Goal: Task Accomplishment & Management: Use online tool/utility

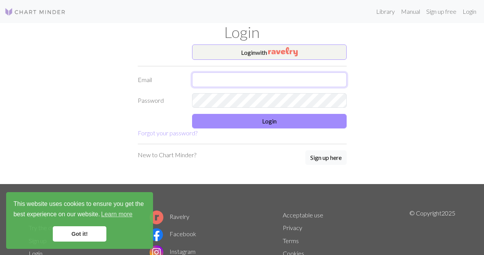
click at [215, 78] on input "text" at bounding box center [269, 79] width 155 height 15
type input "[EMAIL_ADDRESS][DOMAIN_NAME]"
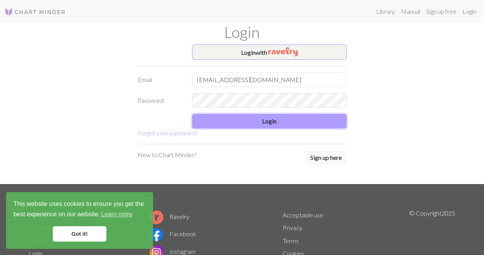
click at [255, 118] on button "Login" at bounding box center [269, 121] width 155 height 15
click at [218, 124] on button "Login" at bounding box center [269, 121] width 155 height 15
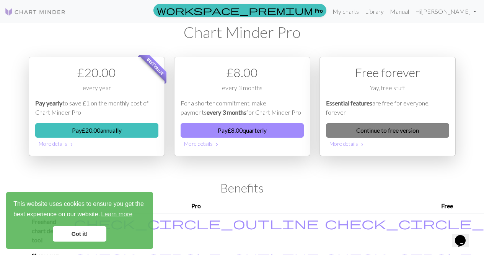
click at [382, 127] on link "Continue to free version" at bounding box center [387, 130] width 123 height 15
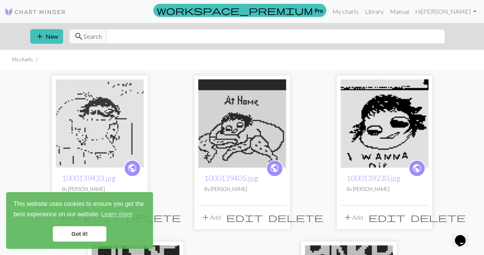
click at [109, 128] on img at bounding box center [100, 123] width 88 height 88
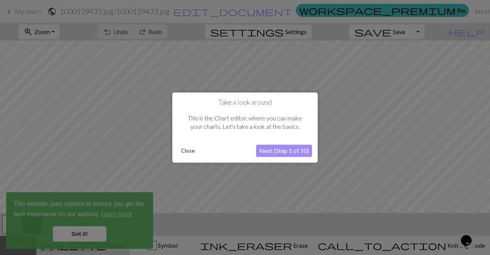
click at [186, 150] on button "Close" at bounding box center [188, 150] width 20 height 11
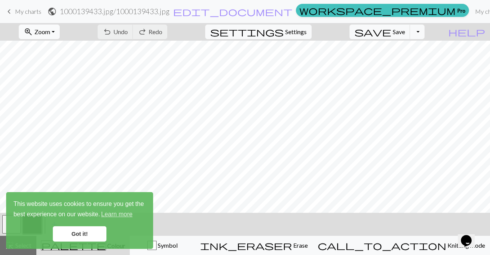
click at [50, 29] on span "Zoom" at bounding box center [42, 31] width 16 height 7
click at [59, 46] on button "Fit all" at bounding box center [49, 48] width 60 height 12
click at [89, 233] on link "Got it!" at bounding box center [80, 233] width 54 height 15
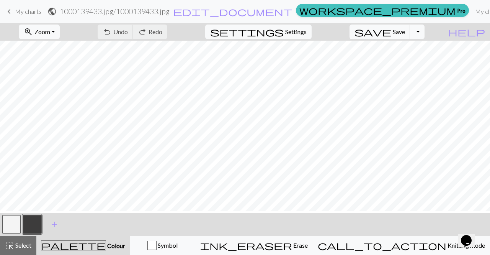
scroll to position [52, 0]
click at [13, 219] on button "button" at bounding box center [11, 224] width 18 height 18
click at [32, 224] on button "button" at bounding box center [32, 224] width 18 height 18
click at [14, 224] on button "button" at bounding box center [11, 224] width 18 height 18
click at [31, 225] on button "button" at bounding box center [32, 224] width 18 height 18
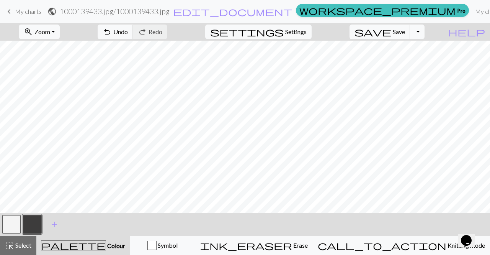
click at [15, 225] on button "button" at bounding box center [11, 224] width 18 height 18
click at [35, 221] on button "button" at bounding box center [32, 224] width 18 height 18
click at [11, 227] on button "button" at bounding box center [11, 224] width 18 height 18
click at [29, 227] on button "button" at bounding box center [32, 224] width 18 height 18
click at [5, 229] on button "button" at bounding box center [11, 224] width 18 height 18
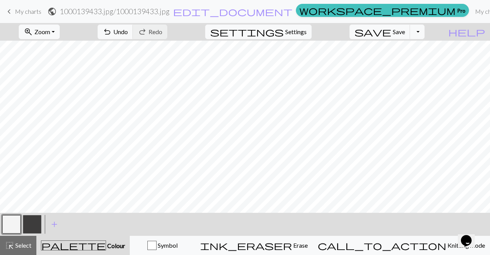
click at [31, 225] on button "button" at bounding box center [32, 224] width 18 height 18
click at [16, 220] on button "button" at bounding box center [11, 224] width 18 height 18
click at [38, 224] on button "button" at bounding box center [32, 224] width 18 height 18
click at [20, 221] on button "button" at bounding box center [11, 224] width 18 height 18
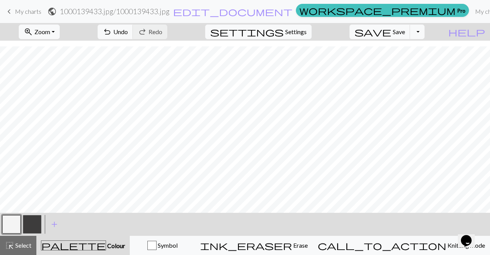
click at [35, 225] on button "button" at bounding box center [32, 224] width 18 height 18
click at [11, 227] on button "button" at bounding box center [11, 224] width 18 height 18
click at [38, 224] on button "button" at bounding box center [32, 224] width 18 height 18
click at [15, 221] on button "button" at bounding box center [11, 224] width 18 height 18
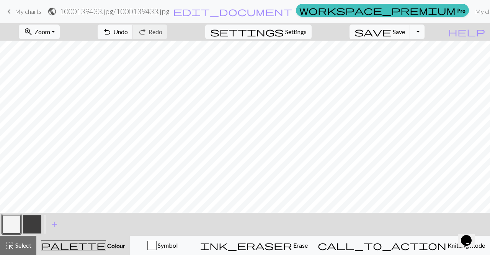
click at [31, 224] on button "button" at bounding box center [32, 224] width 18 height 18
click at [10, 228] on button "button" at bounding box center [11, 224] width 18 height 18
click at [34, 225] on button "button" at bounding box center [32, 224] width 18 height 18
click at [10, 225] on button "button" at bounding box center [11, 224] width 18 height 18
click at [28, 225] on button "button" at bounding box center [32, 224] width 18 height 18
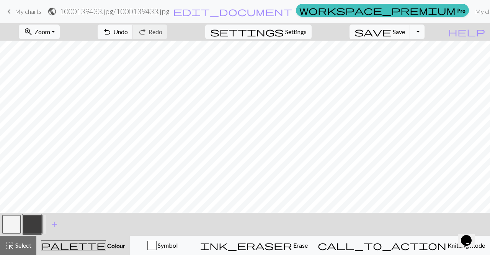
click at [15, 222] on button "button" at bounding box center [11, 224] width 18 height 18
click at [36, 225] on button "button" at bounding box center [32, 224] width 18 height 18
click at [11, 223] on button "button" at bounding box center [11, 224] width 18 height 18
click at [34, 224] on button "button" at bounding box center [32, 224] width 18 height 18
click at [15, 219] on button "button" at bounding box center [11, 224] width 18 height 18
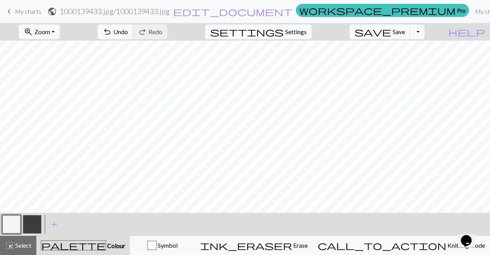
scroll to position [78, 0]
click at [31, 222] on button "button" at bounding box center [32, 224] width 18 height 18
click at [12, 224] on button "button" at bounding box center [11, 224] width 18 height 18
click at [31, 224] on button "button" at bounding box center [32, 224] width 18 height 18
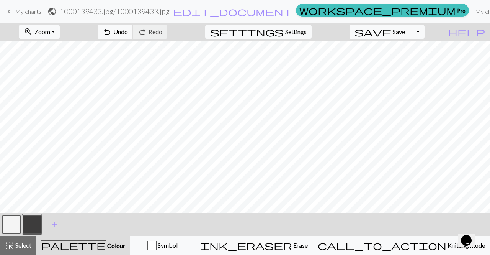
click at [13, 220] on button "button" at bounding box center [11, 224] width 18 height 18
click at [32, 220] on button "button" at bounding box center [32, 224] width 18 height 18
click at [10, 227] on button "button" at bounding box center [11, 224] width 18 height 18
click at [29, 220] on button "button" at bounding box center [32, 224] width 18 height 18
click at [13, 222] on button "button" at bounding box center [11, 224] width 18 height 18
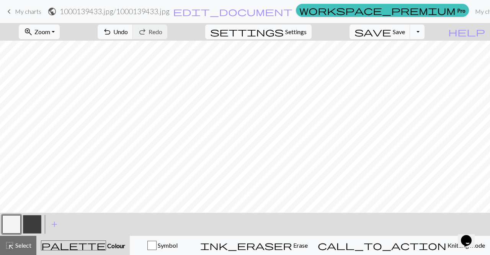
click at [37, 226] on button "button" at bounding box center [32, 224] width 18 height 18
click at [13, 221] on button "button" at bounding box center [11, 224] width 18 height 18
click at [36, 228] on button "button" at bounding box center [32, 224] width 18 height 18
click at [16, 223] on button "button" at bounding box center [11, 224] width 18 height 18
click at [37, 221] on button "button" at bounding box center [32, 224] width 18 height 18
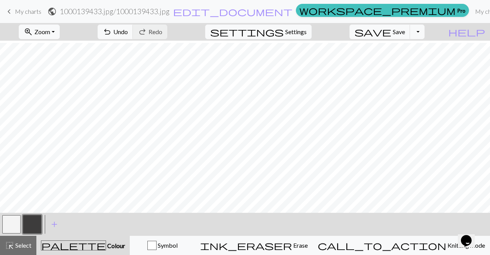
scroll to position [141, 0]
click at [13, 227] on button "button" at bounding box center [11, 224] width 18 height 18
click at [33, 221] on button "button" at bounding box center [32, 224] width 18 height 18
click at [18, 220] on button "button" at bounding box center [11, 224] width 18 height 18
click at [31, 227] on button "button" at bounding box center [32, 224] width 18 height 18
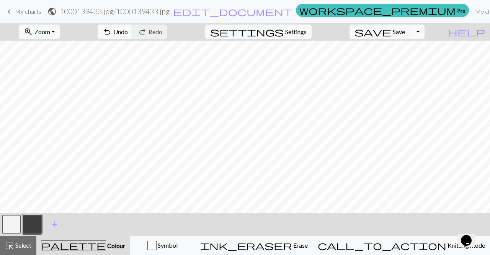
click at [35, 227] on button "button" at bounding box center [32, 224] width 18 height 18
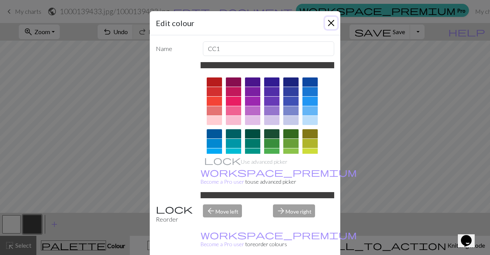
click at [330, 20] on button "Close" at bounding box center [331, 23] width 12 height 12
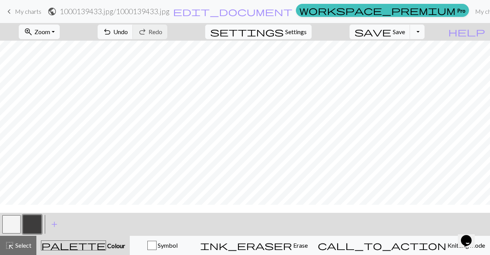
scroll to position [51, 0]
click at [14, 227] on button "button" at bounding box center [11, 224] width 18 height 18
click at [29, 222] on button "button" at bounding box center [32, 224] width 18 height 18
click at [7, 227] on button "button" at bounding box center [11, 224] width 18 height 18
click at [29, 225] on button "button" at bounding box center [32, 224] width 18 height 18
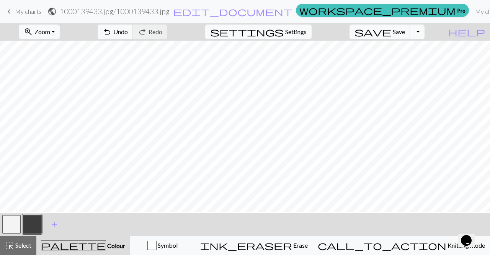
scroll to position [18, 0]
click at [14, 225] on button "button" at bounding box center [11, 224] width 18 height 18
click at [32, 220] on button "button" at bounding box center [32, 224] width 18 height 18
click at [10, 220] on button "button" at bounding box center [11, 224] width 18 height 18
click at [36, 221] on button "button" at bounding box center [32, 224] width 18 height 18
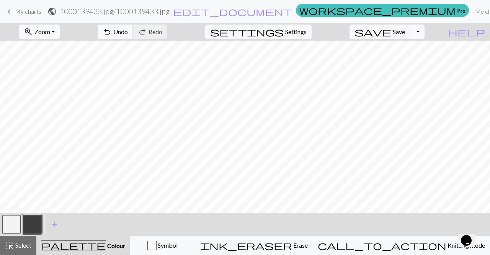
scroll to position [0, 0]
click at [10, 218] on button "button" at bounding box center [11, 224] width 18 height 18
click at [36, 223] on button "button" at bounding box center [32, 224] width 18 height 18
click at [13, 221] on button "button" at bounding box center [11, 224] width 18 height 18
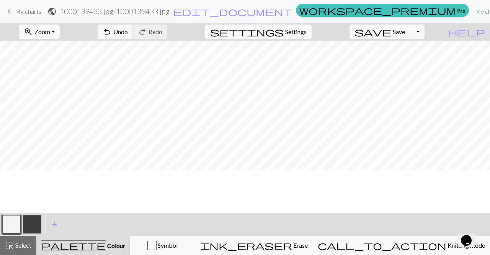
scroll to position [0, 0]
click at [27, 225] on button "button" at bounding box center [32, 224] width 18 height 18
click at [5, 217] on button "button" at bounding box center [11, 224] width 18 height 18
click at [32, 222] on button "button" at bounding box center [32, 224] width 18 height 18
click at [9, 218] on button "button" at bounding box center [11, 224] width 18 height 18
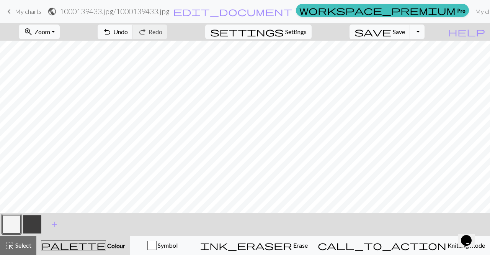
click at [36, 227] on button "button" at bounding box center [32, 224] width 18 height 18
click at [10, 225] on button "button" at bounding box center [11, 224] width 18 height 18
click at [34, 221] on button "button" at bounding box center [32, 224] width 18 height 18
click at [405, 32] on span "Save" at bounding box center [399, 31] width 12 height 7
click at [150, 11] on h2 "1000139433.jpg / 1000139433.jpg" at bounding box center [115, 11] width 110 height 9
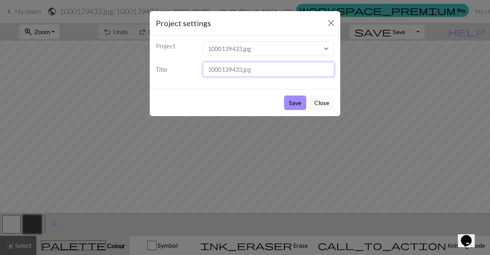
click at [234, 69] on input "1000139433.jpg" at bounding box center [269, 69] width 132 height 15
drag, startPoint x: 252, startPoint y: 72, endPoint x: 137, endPoint y: 69, distance: 115.6
click at [137, 69] on div "Project settings Project 1000139433.jpg 1000139405.jpg 1000139230.jpg 100013732…" at bounding box center [245, 127] width 490 height 255
type input "I wanna go home"
click at [296, 101] on button "Save" at bounding box center [295, 102] width 22 height 15
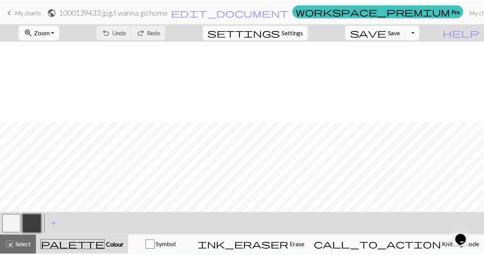
scroll to position [148, 0]
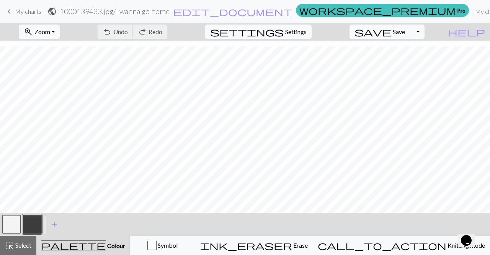
click at [26, 10] on span "My charts" at bounding box center [28, 11] width 26 height 7
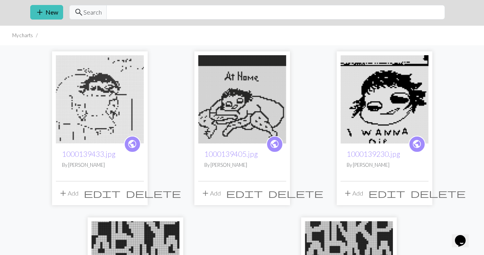
scroll to position [24, 0]
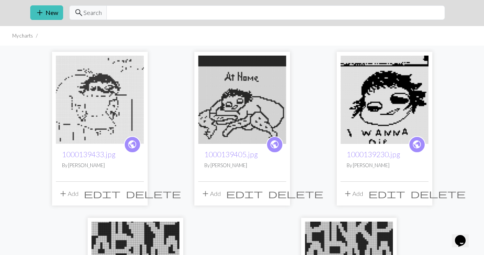
click at [105, 84] on img at bounding box center [100, 100] width 88 height 88
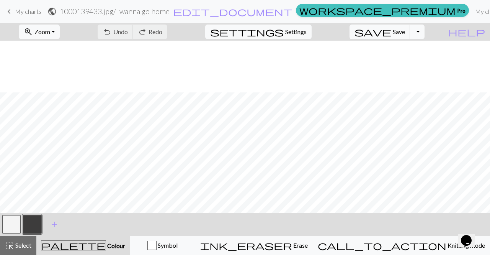
scroll to position [52, 0]
click at [24, 13] on span "My charts" at bounding box center [28, 11] width 26 height 7
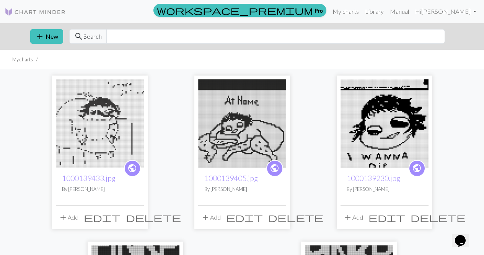
click at [394, 128] on img at bounding box center [385, 123] width 88 height 88
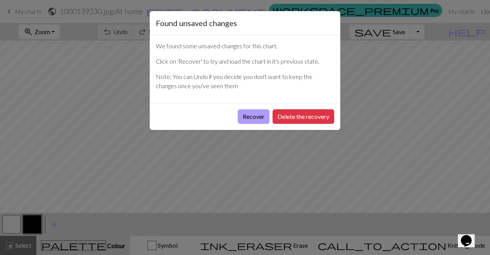
click at [253, 116] on button "Recover" at bounding box center [254, 116] width 32 height 15
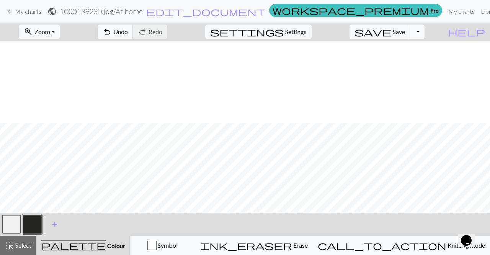
scroll to position [378, 0]
click at [32, 220] on button "button" at bounding box center [32, 224] width 18 height 18
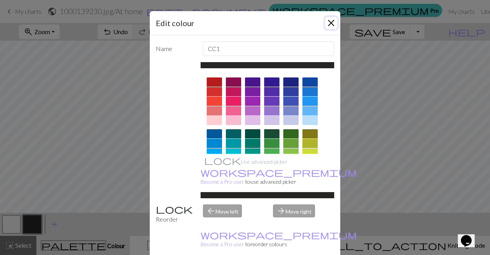
click at [329, 20] on button "Close" at bounding box center [331, 23] width 12 height 12
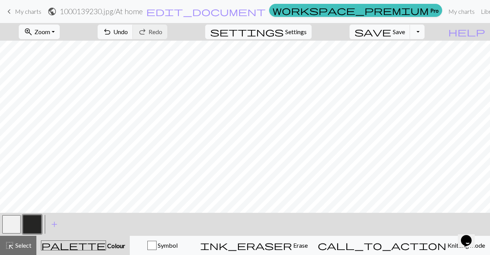
click at [8, 225] on button "button" at bounding box center [11, 224] width 18 height 18
click at [405, 30] on span "Save" at bounding box center [399, 31] width 12 height 7
click at [34, 228] on button "button" at bounding box center [32, 224] width 18 height 18
click at [391, 29] on span "save" at bounding box center [372, 31] width 37 height 11
click at [28, 13] on span "My charts" at bounding box center [28, 11] width 26 height 7
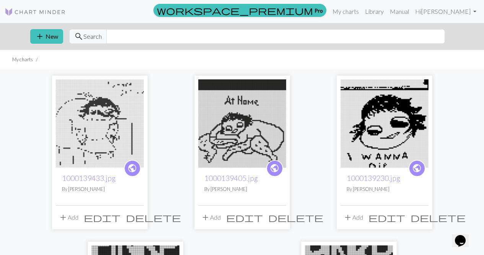
click at [93, 120] on img at bounding box center [100, 123] width 88 height 88
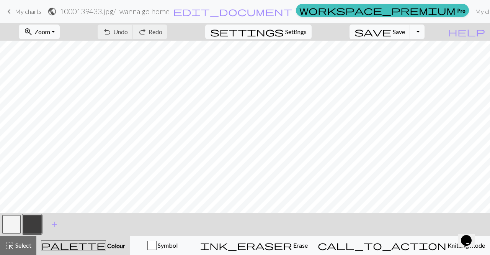
scroll to position [110, 0]
click at [36, 225] on button "button" at bounding box center [32, 224] width 18 height 18
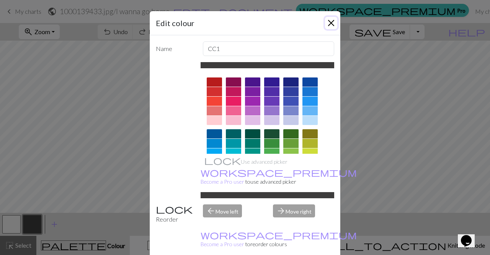
click at [327, 21] on button "Close" at bounding box center [331, 23] width 12 height 12
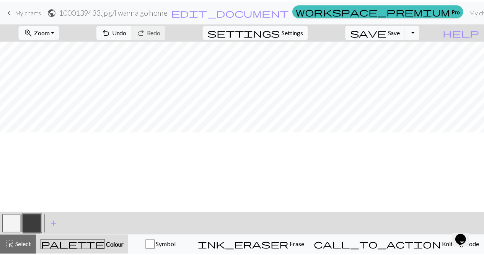
scroll to position [109, 0]
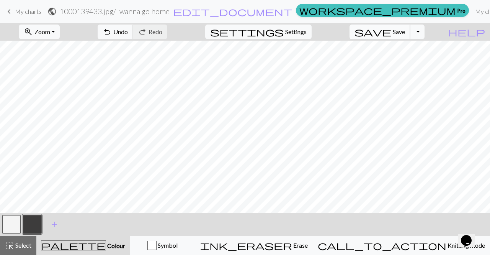
click at [391, 30] on span "save" at bounding box center [372, 31] width 37 height 11
click at [35, 13] on span "My charts" at bounding box center [28, 11] width 26 height 7
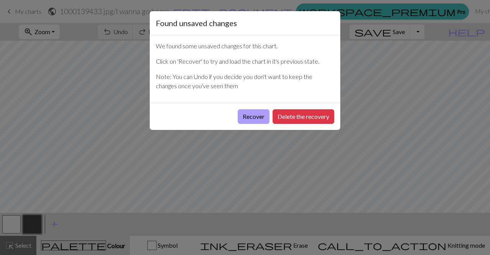
click at [254, 117] on button "Recover" at bounding box center [254, 116] width 32 height 15
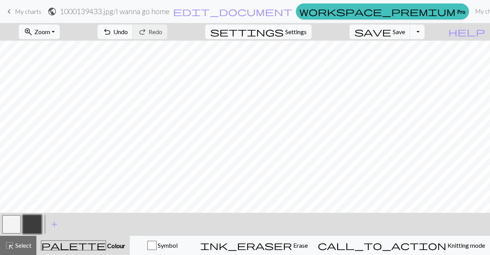
click at [33, 14] on span "My charts" at bounding box center [28, 11] width 26 height 7
